Goal: Book appointment/travel/reservation

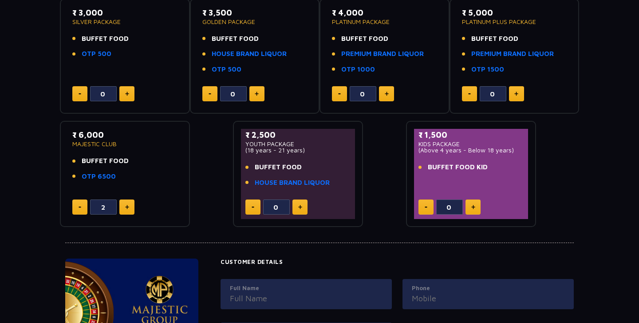
scroll to position [170, 0]
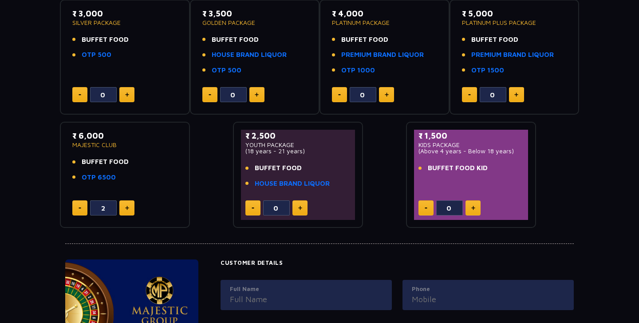
click at [76, 211] on button at bounding box center [79, 207] width 15 height 15
type input "0"
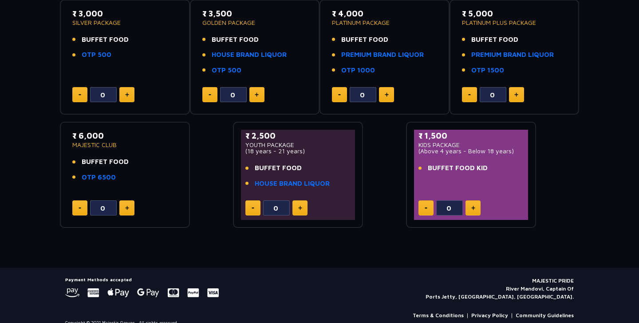
click at [101, 180] on div "₹ 6,000 MAJESTIC CLUB BUFFET FOOD OTP 6500" at bounding box center [124, 159] width 105 height 58
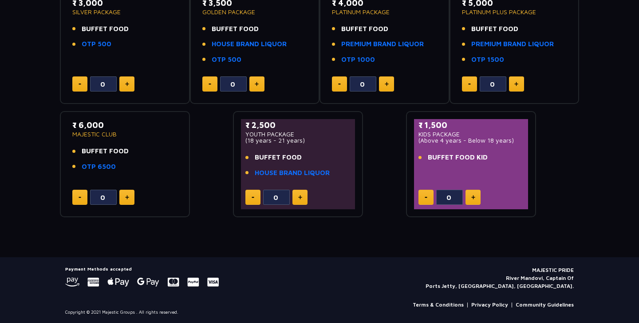
scroll to position [180, 0]
click at [147, 204] on div "₹ 6,000 MAJESTIC CLUB BUFFET FOOD OTP 6500 0" at bounding box center [125, 164] width 114 height 90
drag, startPoint x: 147, startPoint y: 204, endPoint x: 147, endPoint y: 198, distance: 6.2
click at [147, 202] on div "₹ 6,000 MAJESTIC CLUB BUFFET FOOD OTP 6500 0" at bounding box center [125, 164] width 114 height 90
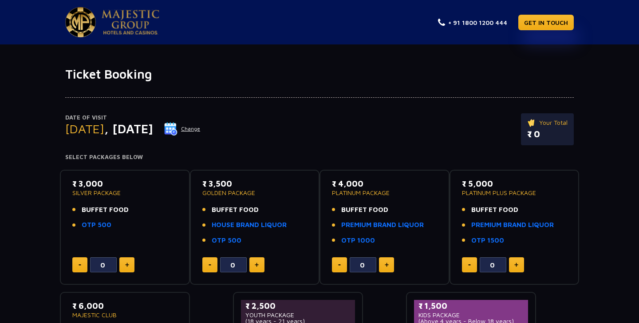
scroll to position [0, 0]
click at [227, 222] on link "HOUSE BRAND LIQUOR" at bounding box center [249, 225] width 75 height 10
click at [201, 126] on button "Change" at bounding box center [182, 129] width 37 height 14
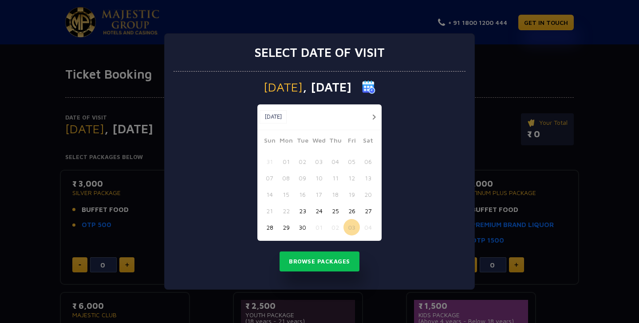
click at [370, 117] on button "button" at bounding box center [373, 116] width 11 height 11
click at [348, 162] on button "03" at bounding box center [351, 161] width 16 height 16
click at [337, 158] on button "02" at bounding box center [335, 161] width 16 height 16
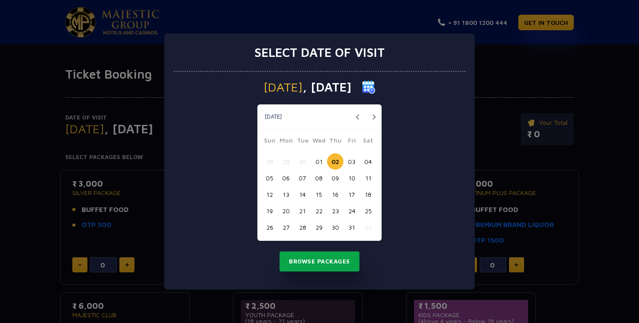
click at [330, 263] on button "Browse Packages" at bounding box center [320, 261] width 80 height 20
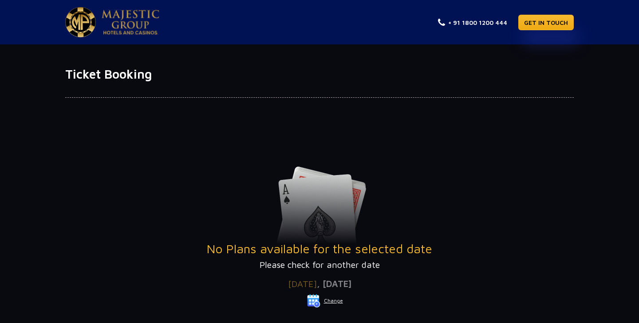
click at [326, 297] on button "Change" at bounding box center [325, 300] width 37 height 14
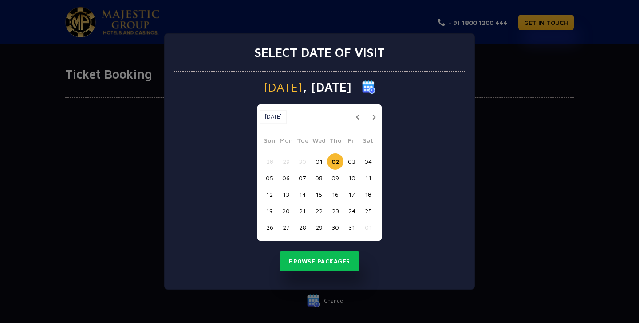
click at [355, 158] on button "03" at bounding box center [351, 161] width 16 height 16
click at [323, 264] on button "Browse Packages" at bounding box center [320, 261] width 80 height 20
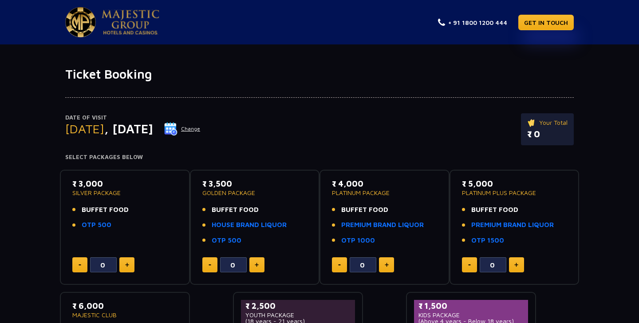
click at [201, 124] on button "Change" at bounding box center [182, 129] width 37 height 14
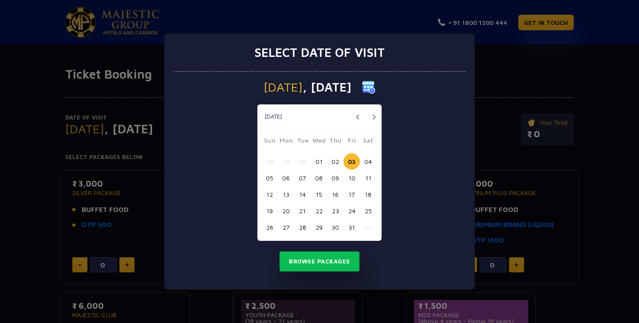
click at [270, 177] on button "05" at bounding box center [269, 178] width 16 height 16
click at [306, 253] on button "Browse Packages" at bounding box center [320, 261] width 80 height 20
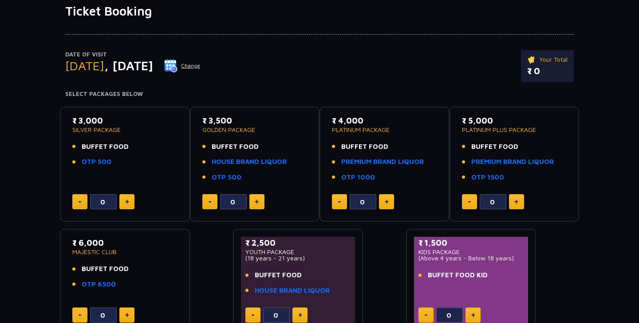
scroll to position [65, 0]
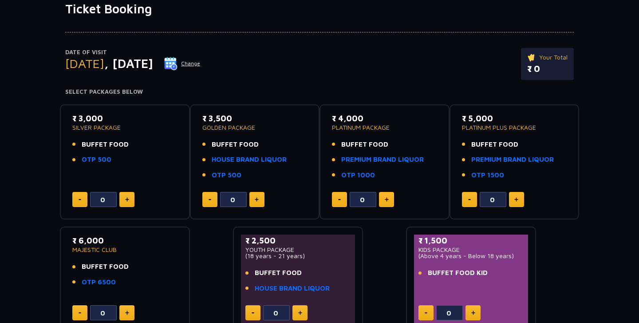
click at [201, 63] on button "Change" at bounding box center [182, 63] width 37 height 14
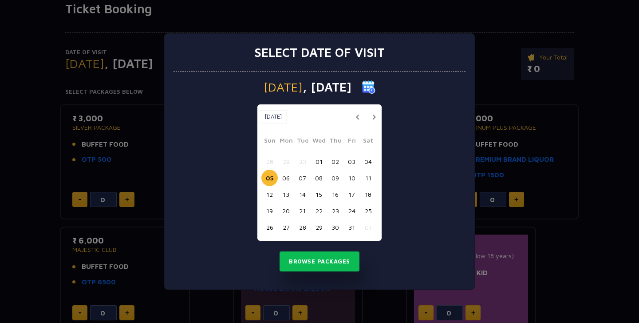
click at [293, 177] on button "06" at bounding box center [286, 178] width 16 height 16
click at [334, 256] on button "Browse Packages" at bounding box center [320, 261] width 80 height 20
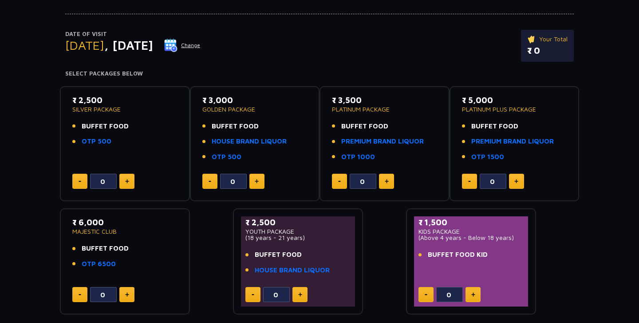
scroll to position [75, 0]
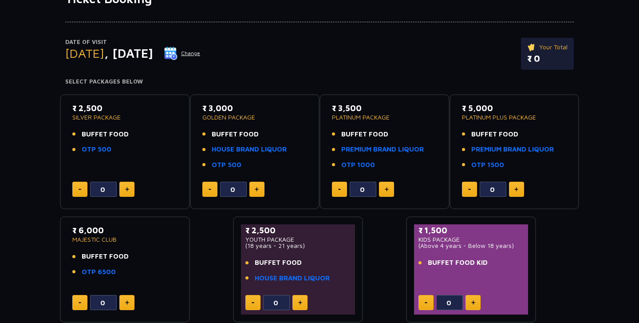
click at [201, 51] on button "Change" at bounding box center [182, 53] width 37 height 14
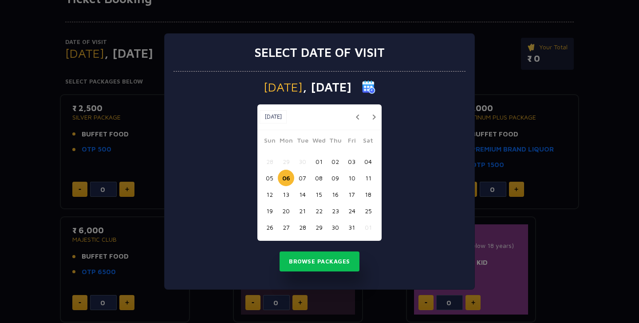
click at [342, 160] on button "02" at bounding box center [335, 161] width 16 height 16
click at [327, 256] on button "Browse Packages" at bounding box center [320, 261] width 80 height 20
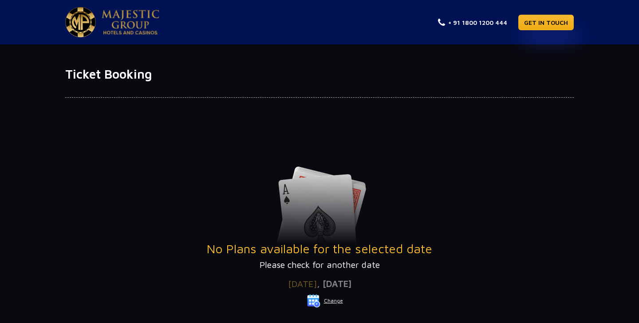
scroll to position [0, 0]
click at [331, 297] on button "Change" at bounding box center [325, 300] width 37 height 14
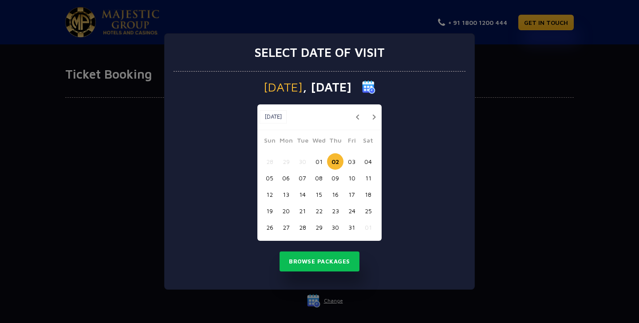
click at [320, 162] on button "01" at bounding box center [319, 161] width 16 height 16
click at [328, 261] on button "Browse Packages" at bounding box center [320, 261] width 80 height 20
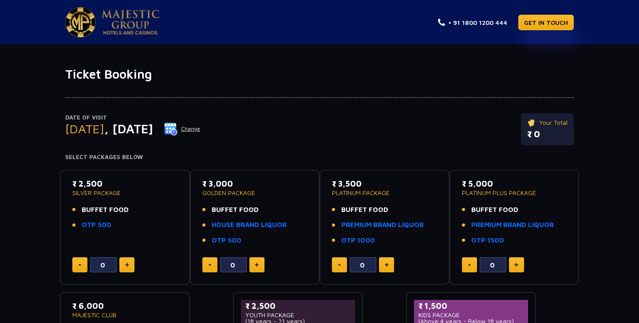
click at [201, 126] on button "Change" at bounding box center [182, 129] width 37 height 14
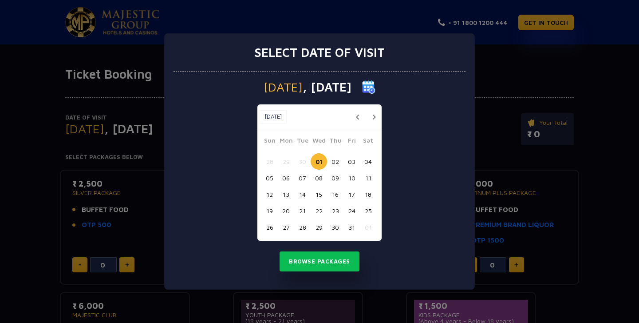
click at [354, 161] on button "03" at bounding box center [351, 161] width 16 height 16
click at [343, 259] on button "Browse Packages" at bounding box center [320, 261] width 80 height 20
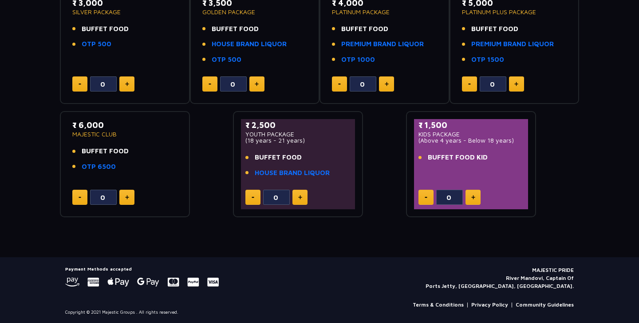
scroll to position [180, 0]
drag, startPoint x: 248, startPoint y: 126, endPoint x: 255, endPoint y: 133, distance: 9.8
click at [255, 133] on div "₹ 2,500 YOUTH PACKAGE (18 years - 21 years)" at bounding box center [297, 131] width 105 height 24
drag, startPoint x: 239, startPoint y: 122, endPoint x: 273, endPoint y: 122, distance: 34.2
click at [275, 122] on div "₹ 2,500 YOUTH PACKAGE (18 years - 21 years) BUFFET FOOD HOUSE BRAND LIQUOR 0" at bounding box center [298, 164] width 130 height 106
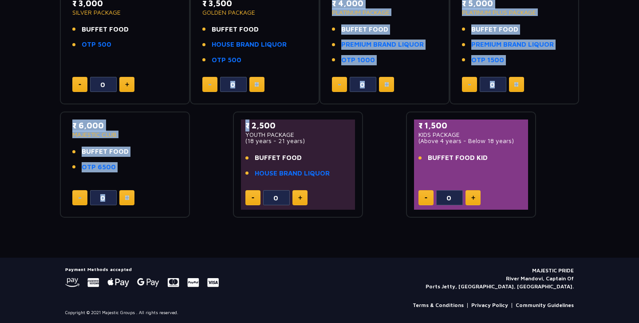
drag, startPoint x: 207, startPoint y: 102, endPoint x: 280, endPoint y: 108, distance: 73.4
click at [287, 109] on div "₹ 3,000 SILVER PACKAGE BUFFET FOOD OTP 500 0 ₹ 3,500 GOLDEN PACKAGE BUFFET FOOD…" at bounding box center [319, 100] width 519 height 236
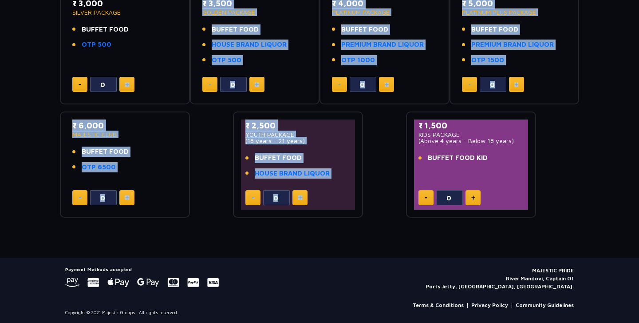
drag, startPoint x: 171, startPoint y: 102, endPoint x: 357, endPoint y: 171, distance: 198.6
click at [357, 171] on div "₹ 3,000 SILVER PACKAGE BUFFET FOOD OTP 500 0 ₹ 3,500 GOLDEN PACKAGE BUFFET FOOD…" at bounding box center [319, 100] width 519 height 236
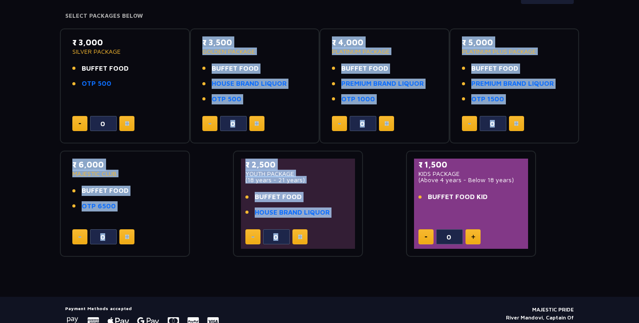
scroll to position [138, 0]
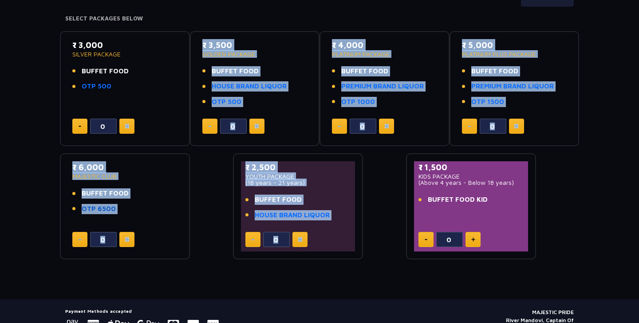
click at [107, 205] on link "OTP 6500" at bounding box center [99, 209] width 34 height 10
